Goal: Task Accomplishment & Management: Manage account settings

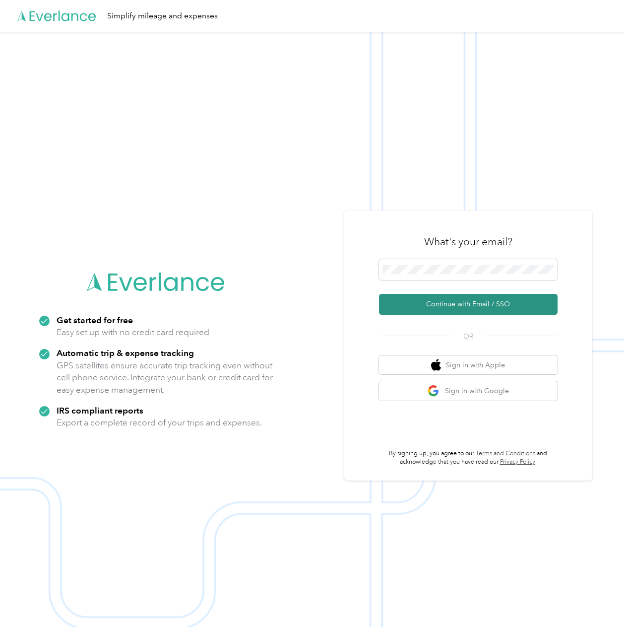
click at [475, 309] on button "Continue with Email / SSO" at bounding box center [468, 304] width 179 height 21
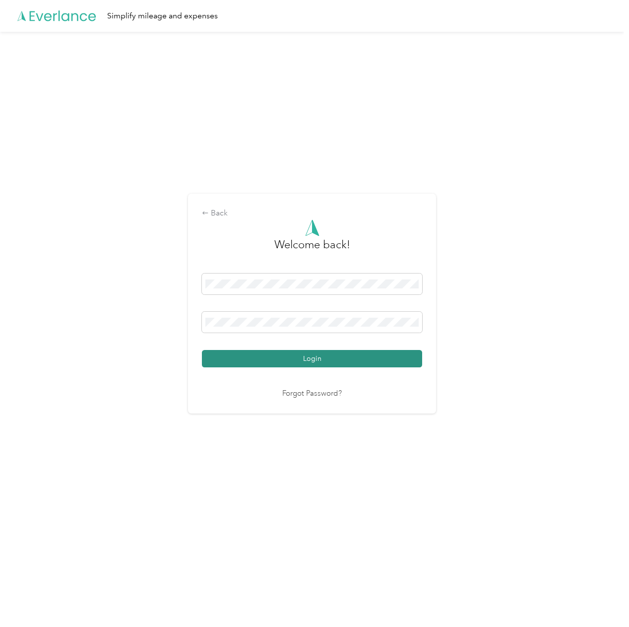
click at [336, 366] on button "Login" at bounding box center [312, 358] width 220 height 17
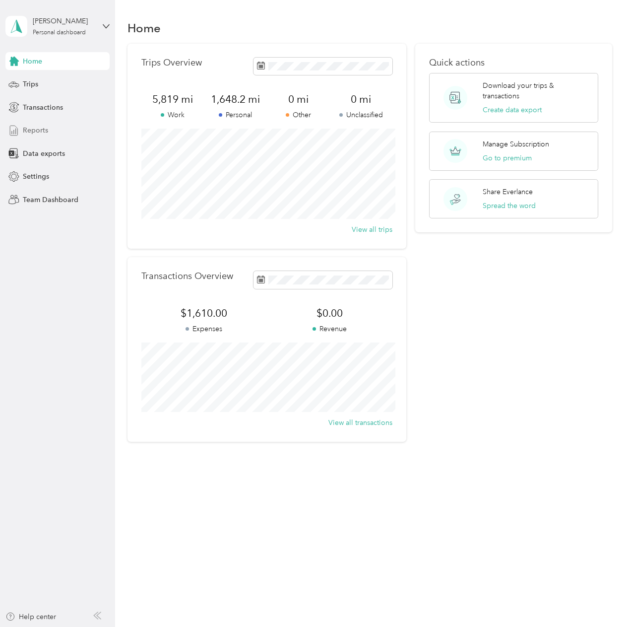
click at [43, 127] on span "Reports" at bounding box center [35, 130] width 25 height 10
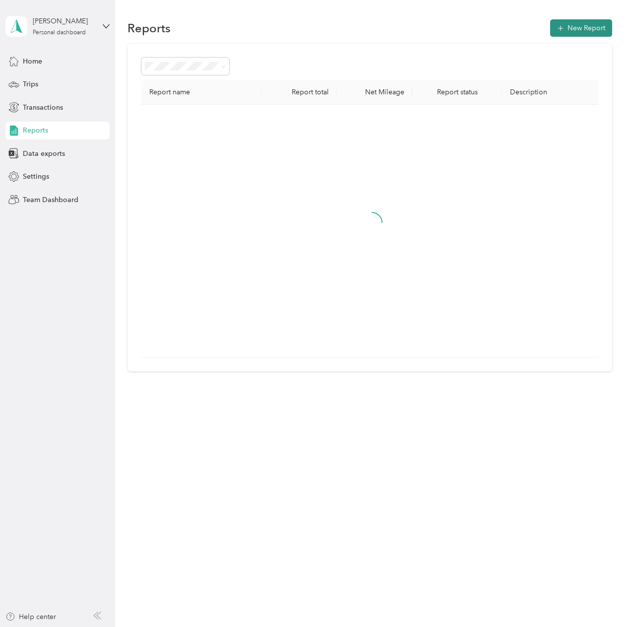
click at [578, 27] on button "New Report" at bounding box center [581, 27] width 62 height 17
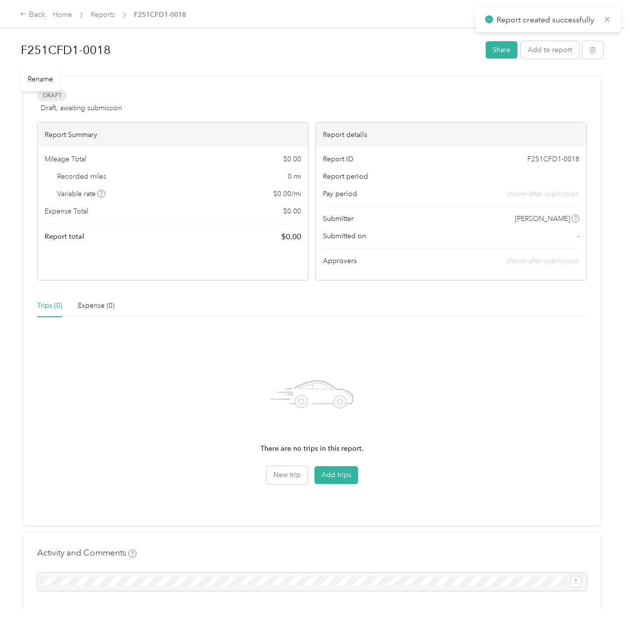
click at [117, 48] on h1 "F251CFD1-0018" at bounding box center [250, 50] width 458 height 24
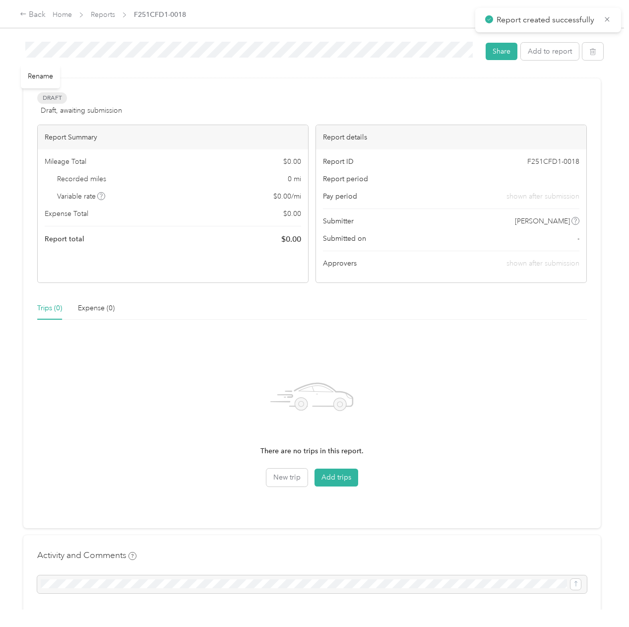
click at [0, 39] on html "Report created successfully Back Home Reports F251CFD1-0018 F251CFD1-0018 Share…" at bounding box center [312, 313] width 624 height 627
click at [161, 393] on div "There are no trips in this report. New trip Add trips" at bounding box center [312, 421] width 550 height 132
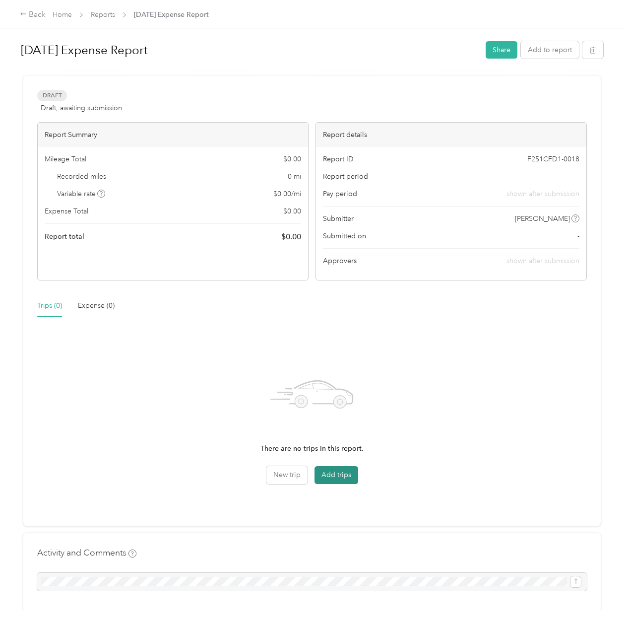
click at [332, 474] on button "Add trips" at bounding box center [337, 475] width 44 height 18
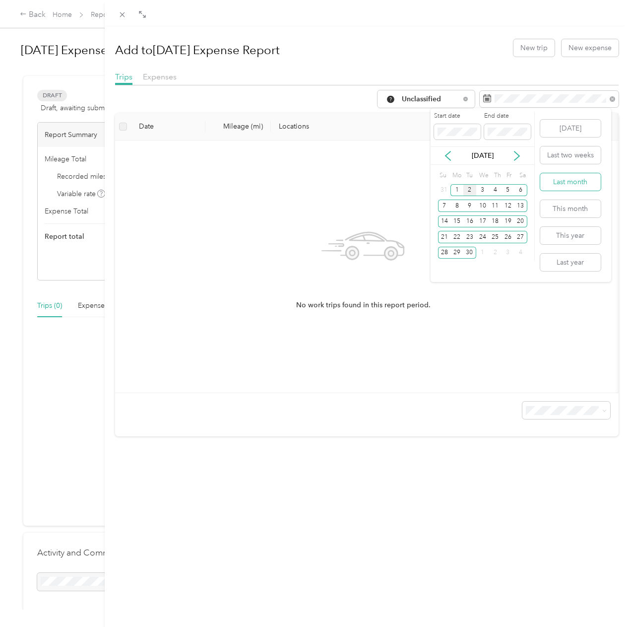
click at [569, 182] on button "Last month" at bounding box center [570, 181] width 61 height 17
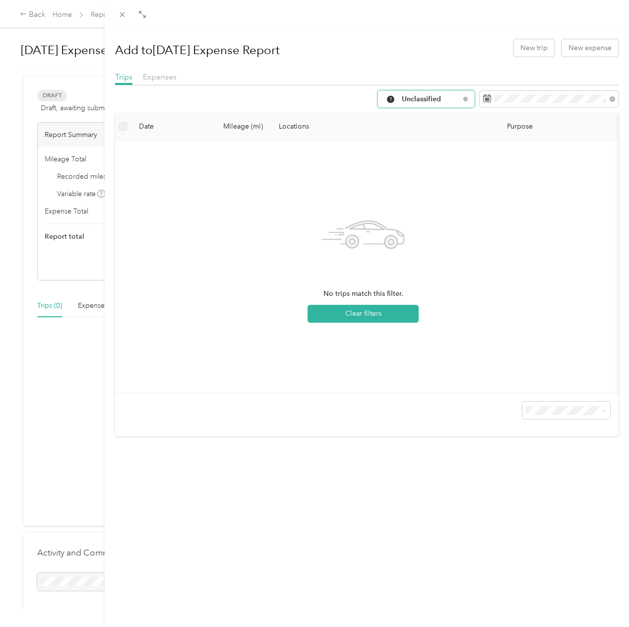
click at [402, 97] on span "Unclassified" at bounding box center [431, 99] width 58 height 7
click at [404, 153] on span "Work" at bounding box center [428, 150] width 66 height 10
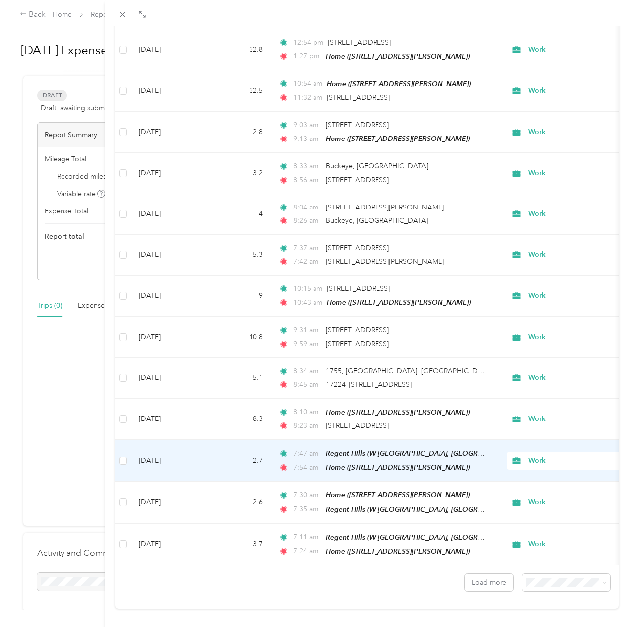
scroll to position [618, 0]
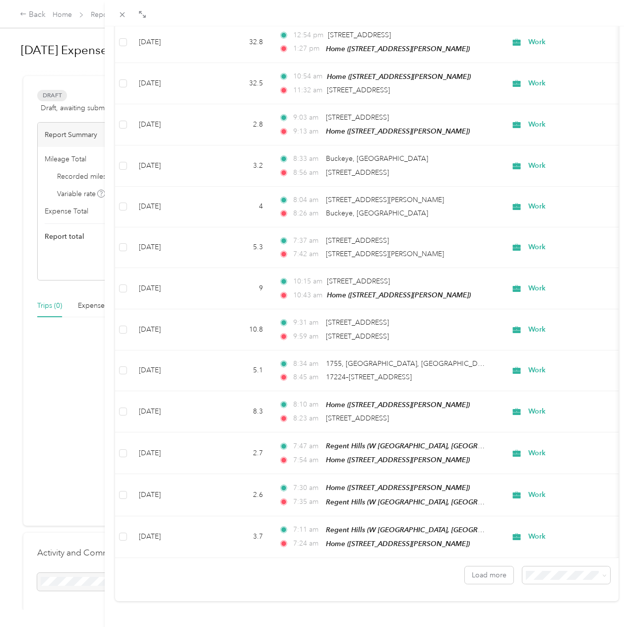
click at [557, 544] on div "100 per load" at bounding box center [559, 547] width 74 height 10
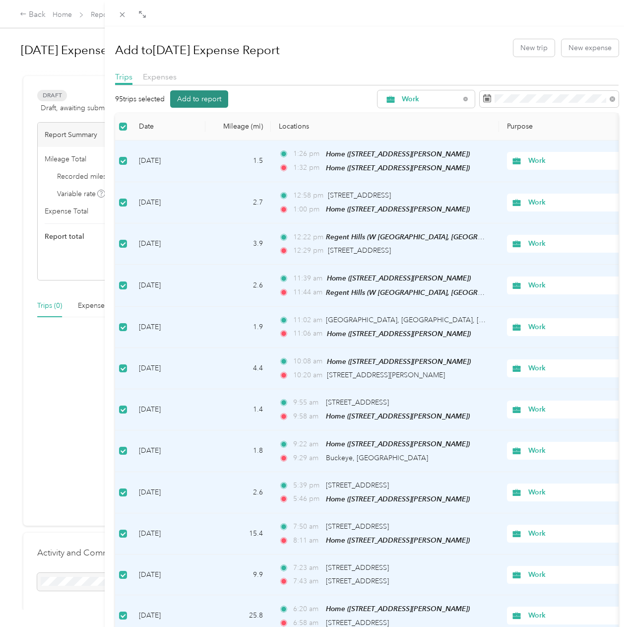
click at [203, 95] on button "Add to report" at bounding box center [199, 98] width 58 height 17
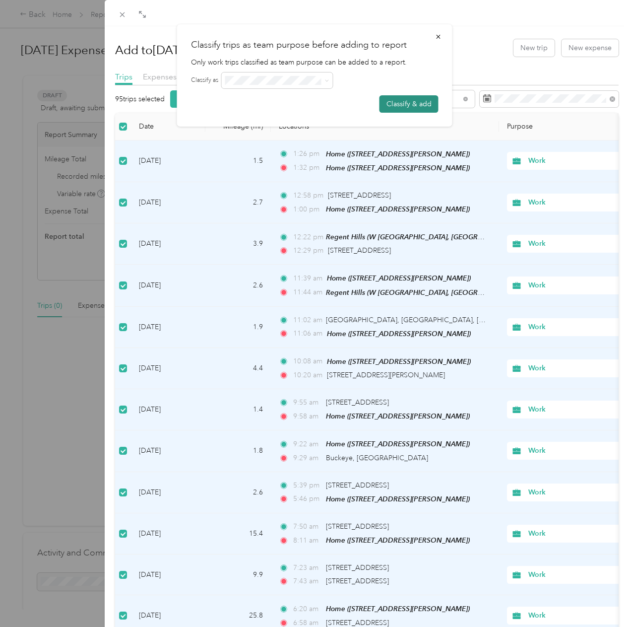
click at [418, 110] on button "Classify & add" at bounding box center [409, 103] width 59 height 17
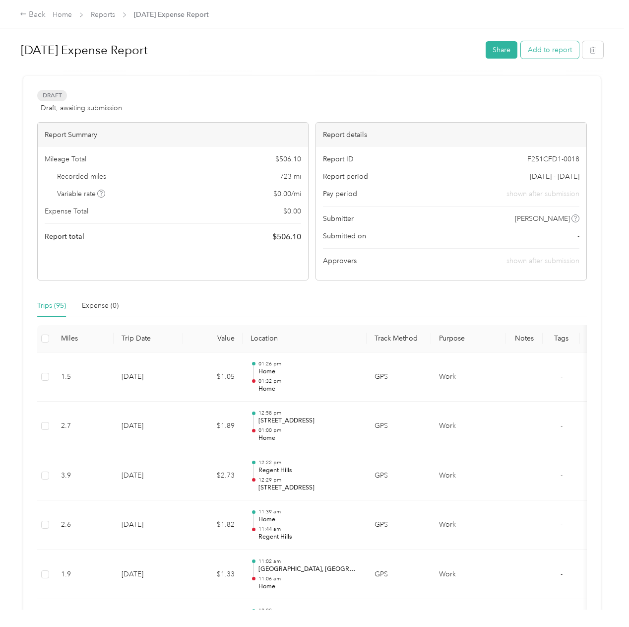
click at [550, 50] on button "Add to report" at bounding box center [550, 49] width 58 height 17
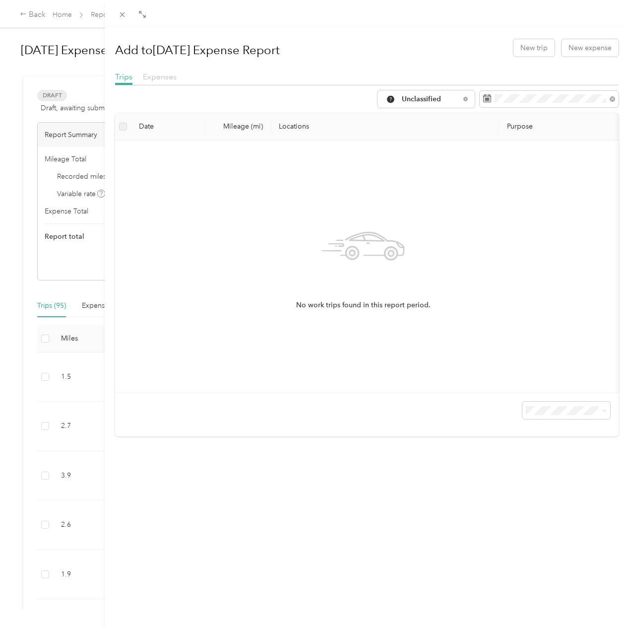
click at [175, 76] on span "Expenses" at bounding box center [160, 76] width 34 height 9
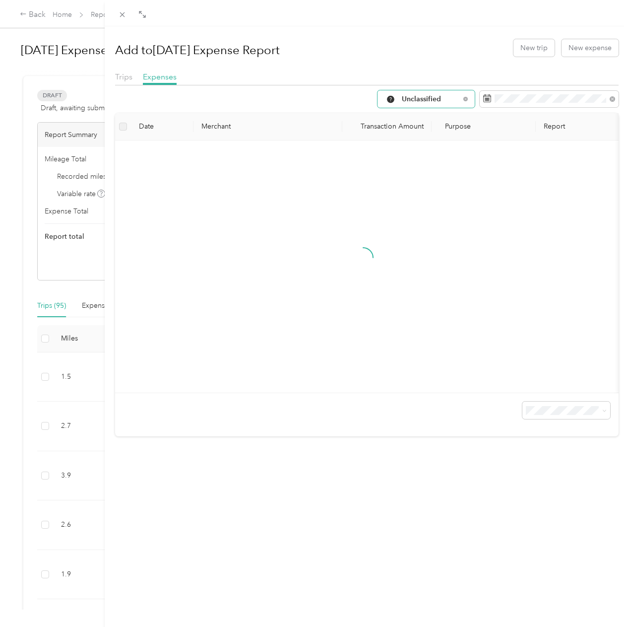
click at [433, 103] on span "Unclassified" at bounding box center [423, 99] width 76 height 8
click at [407, 157] on li "Work" at bounding box center [418, 151] width 97 height 17
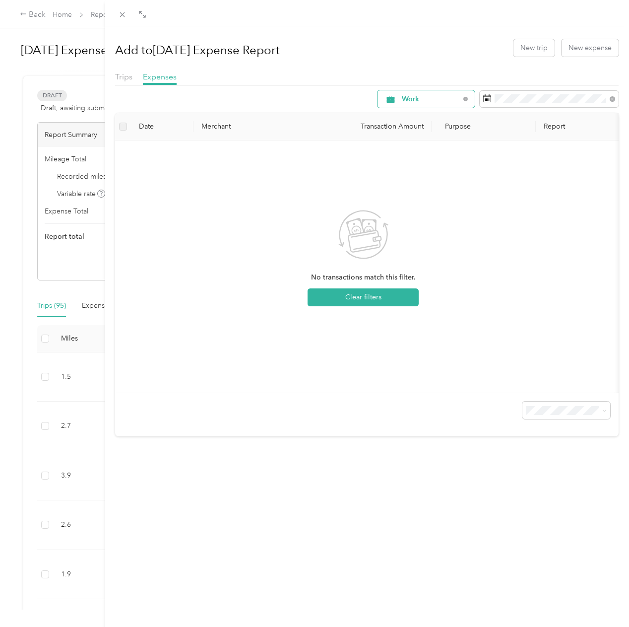
click at [428, 98] on span "Work" at bounding box center [431, 99] width 58 height 7
click at [413, 190] on span "Consultant" at bounding box center [428, 187] width 66 height 10
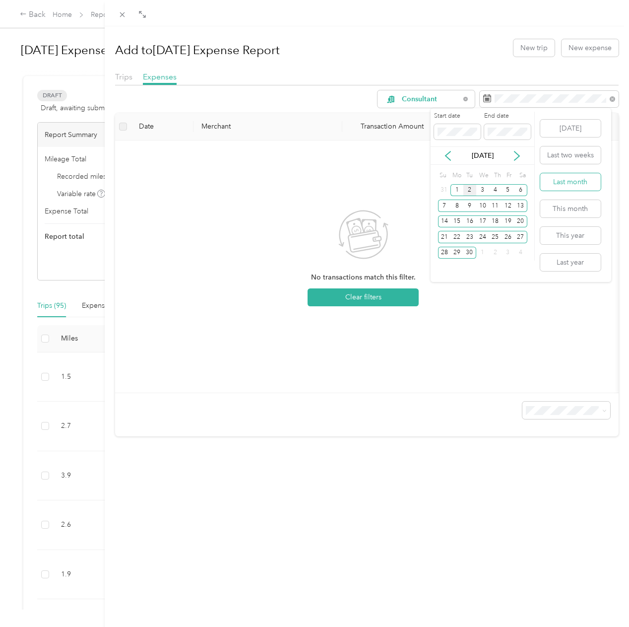
click at [563, 186] on button "Last month" at bounding box center [570, 181] width 61 height 17
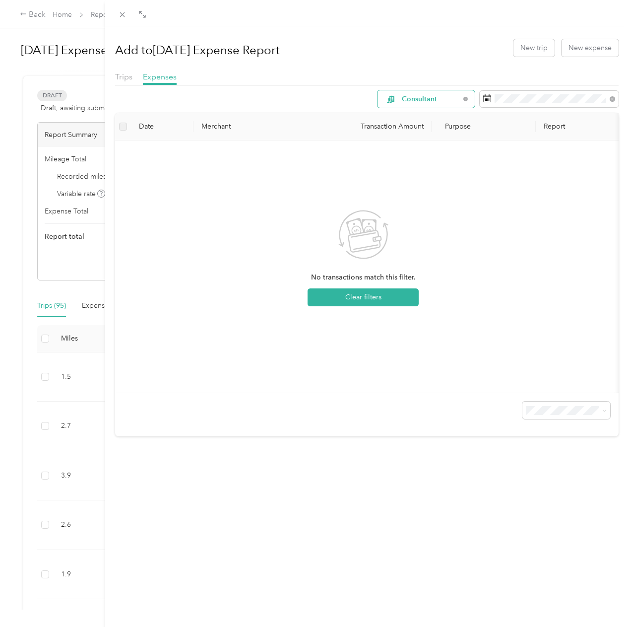
click at [426, 96] on span "Consultant" at bounding box center [431, 99] width 58 height 7
click at [399, 151] on span "Work" at bounding box center [428, 152] width 66 height 10
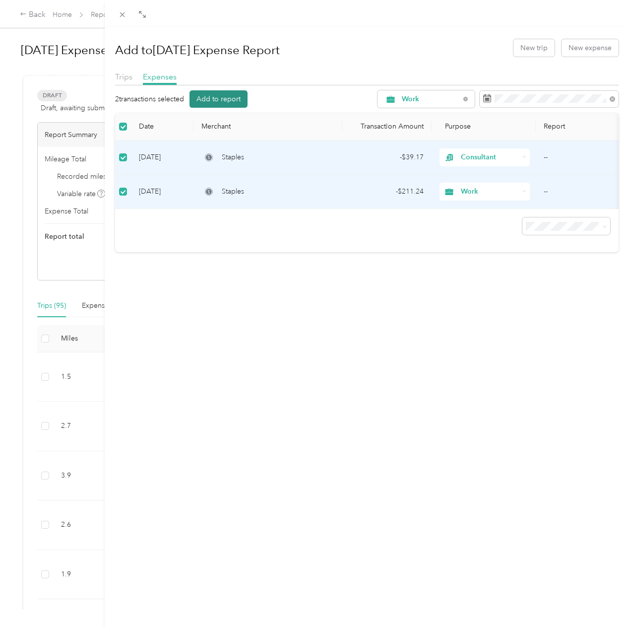
click at [233, 101] on button "Add to report" at bounding box center [219, 98] width 58 height 17
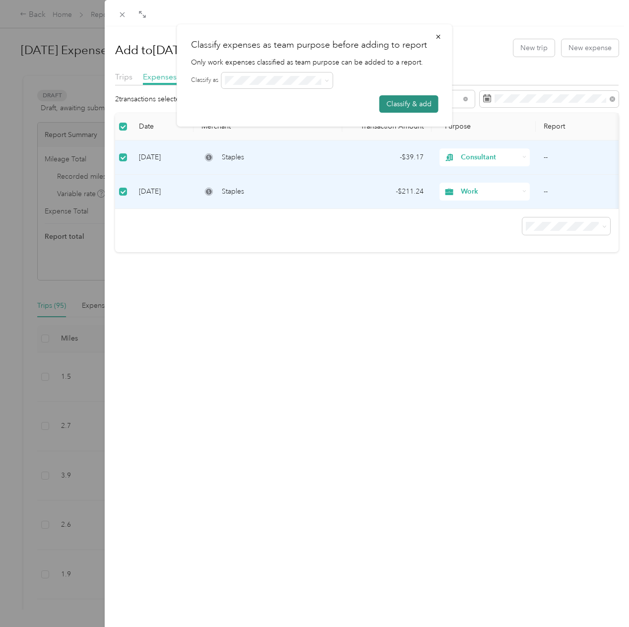
click at [421, 104] on button "Classify & add" at bounding box center [409, 103] width 59 height 17
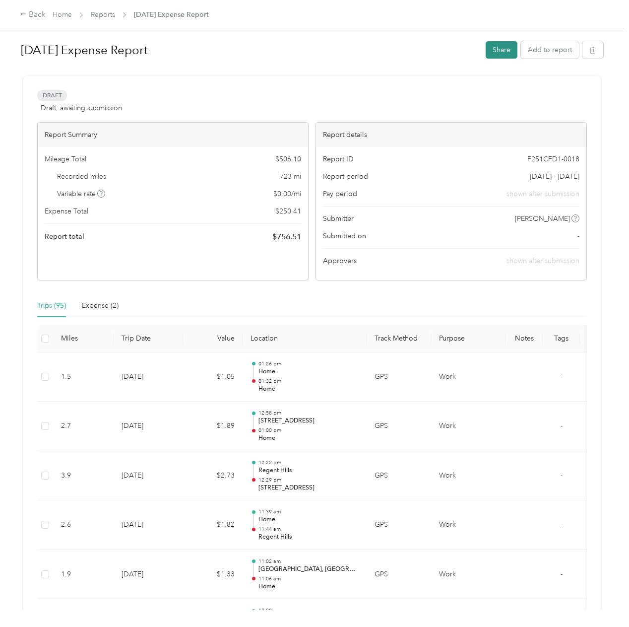
click at [496, 52] on button "Share" at bounding box center [502, 49] width 32 height 17
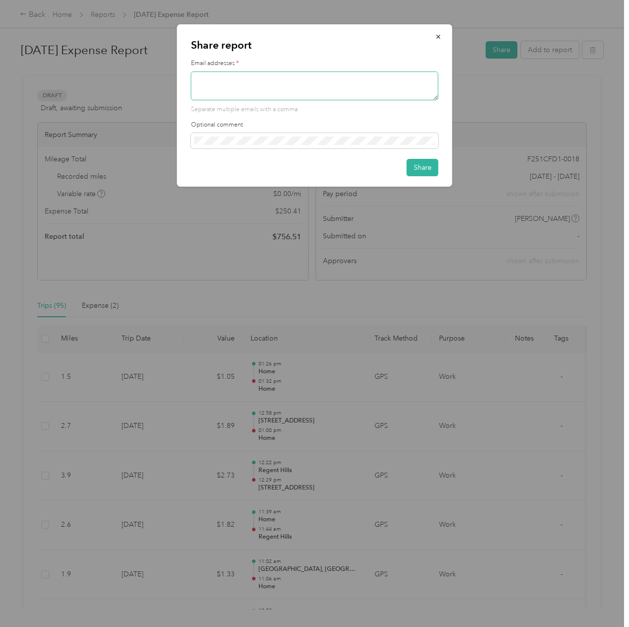
click at [241, 83] on textarea at bounding box center [315, 85] width 248 height 29
type textarea "[PERSON_NAME][EMAIL_ADDRESS][DOMAIN_NAME]"
click at [417, 169] on button "Share" at bounding box center [423, 167] width 32 height 17
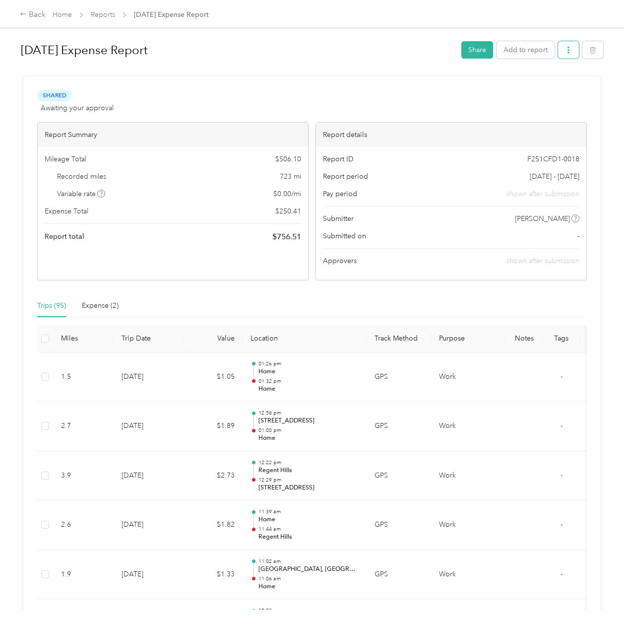
click at [562, 49] on button "button" at bounding box center [568, 49] width 21 height 17
click at [539, 85] on span "Download" at bounding box center [538, 86] width 33 height 10
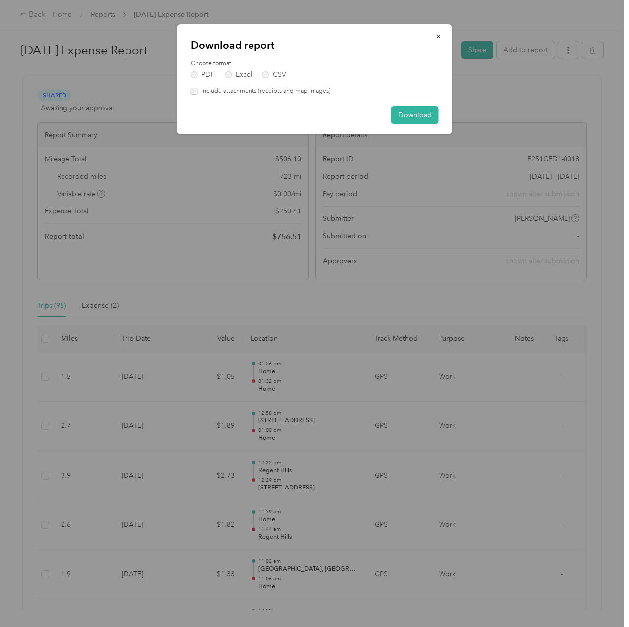
click at [208, 94] on label "Include attachments (receipts and map images)" at bounding box center [264, 91] width 133 height 9
click at [422, 115] on button "Download" at bounding box center [415, 114] width 47 height 17
